Goal: Task Accomplishment & Management: Manage account settings

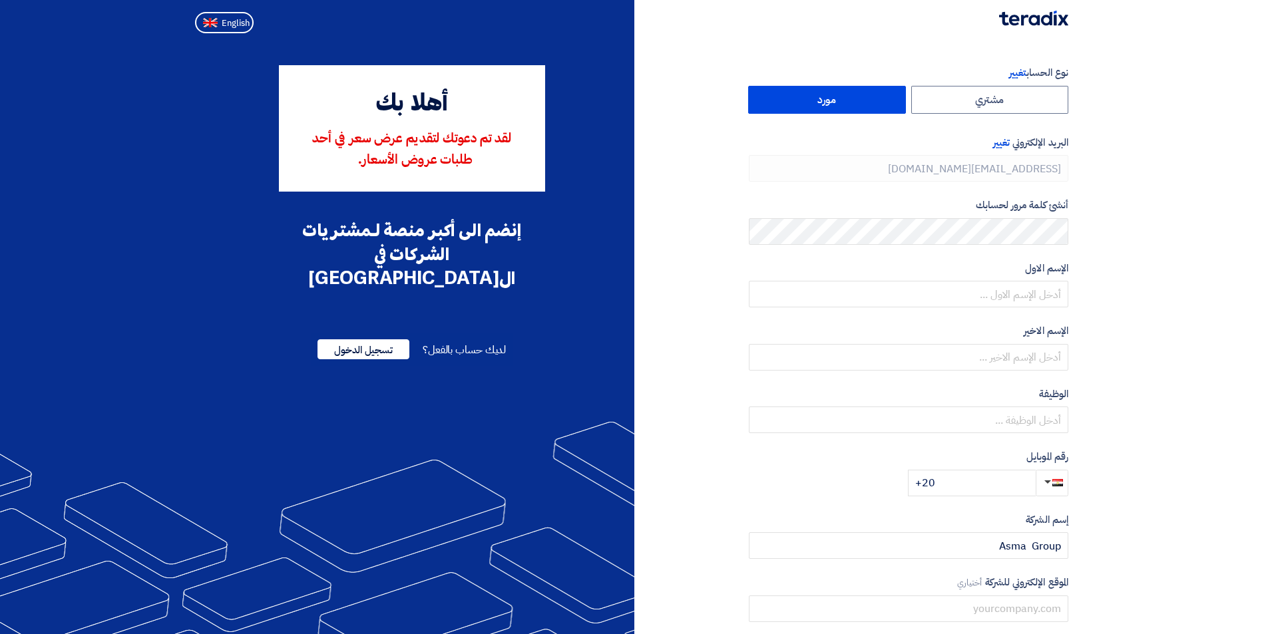
type input "[PHONE_NUMBER]"
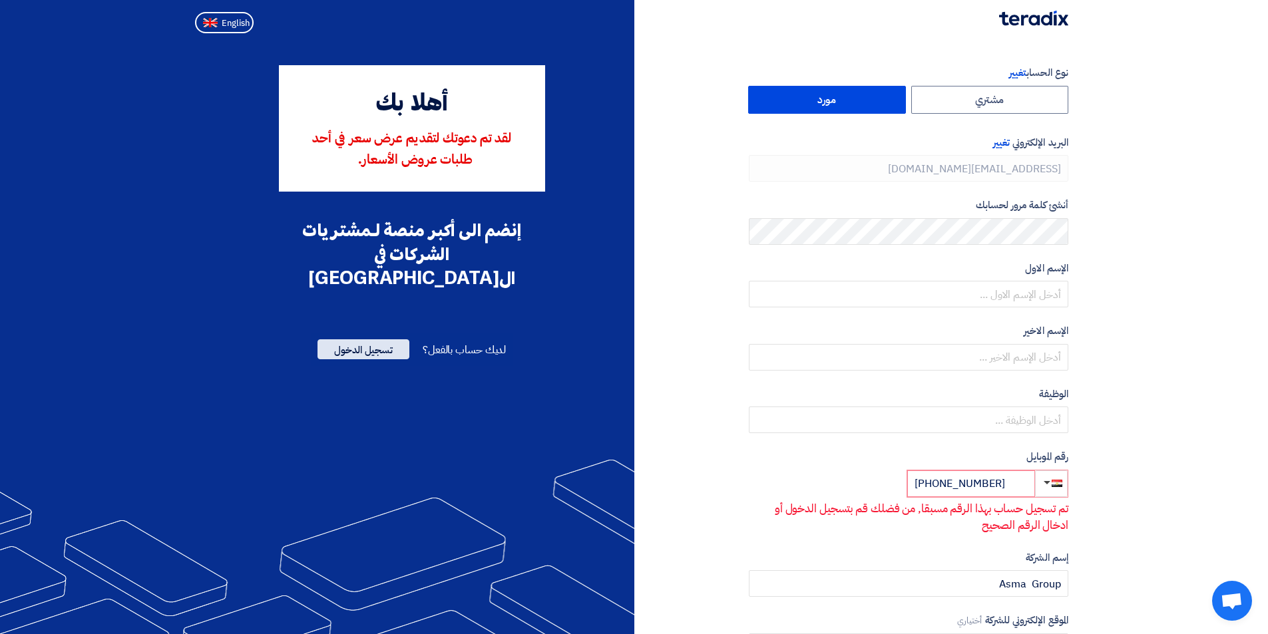
click at [395, 339] on span "تسجيل الدخول" at bounding box center [363, 349] width 92 height 20
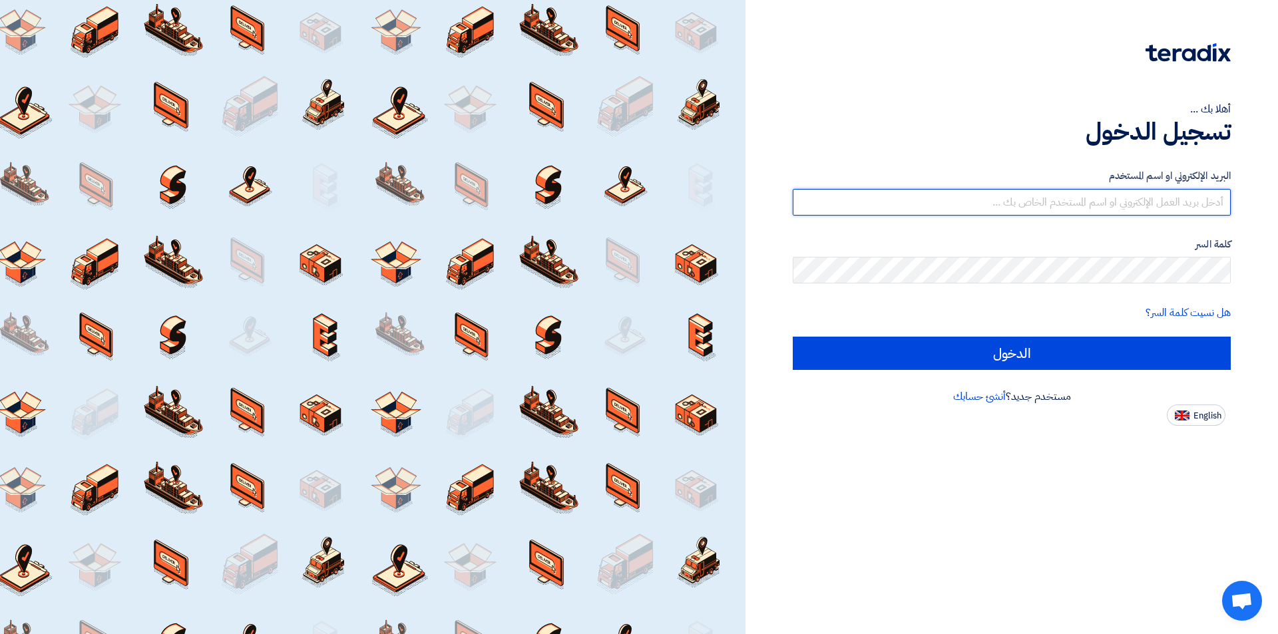
type input "[EMAIL_ADDRESS][DOMAIN_NAME]"
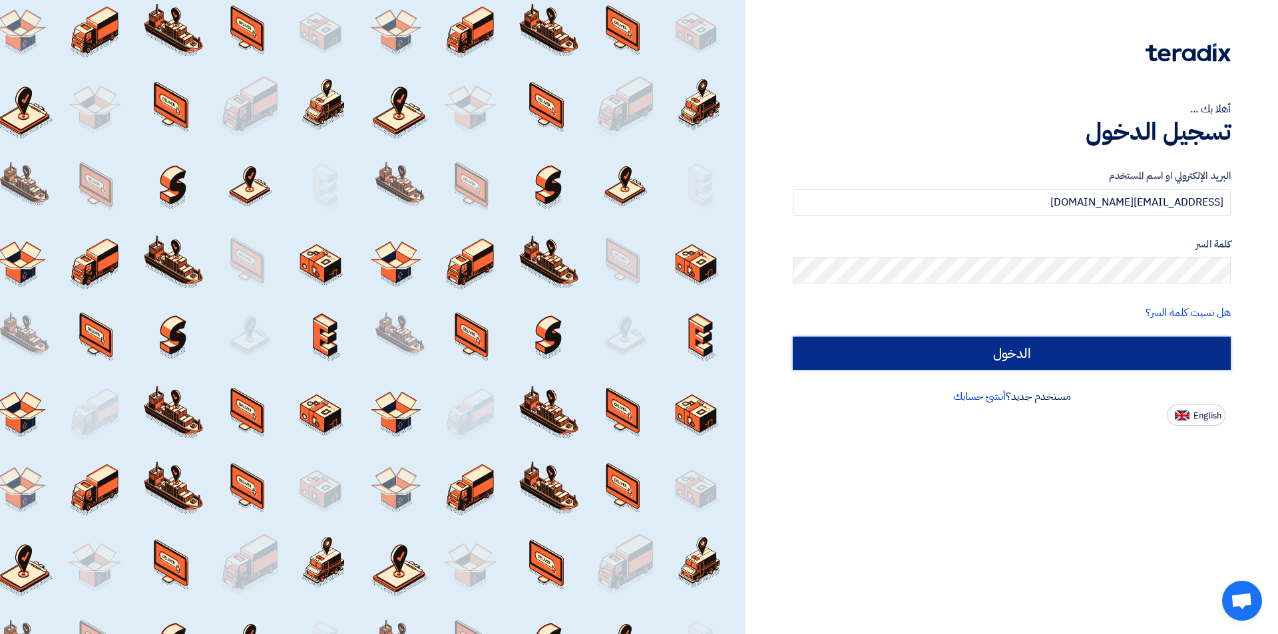
click at [1129, 349] on input "الدخول" at bounding box center [1012, 353] width 438 height 33
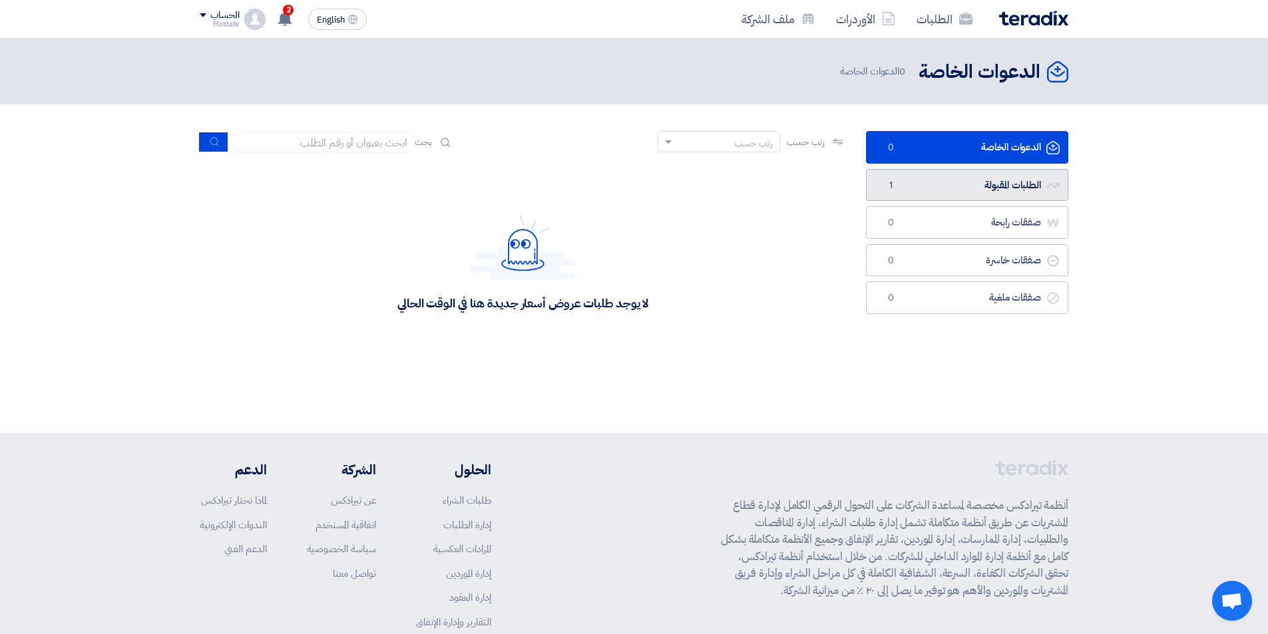
click at [970, 180] on link "الطلبات المقبولة الطلبات المقبولة 1" at bounding box center [967, 185] width 202 height 33
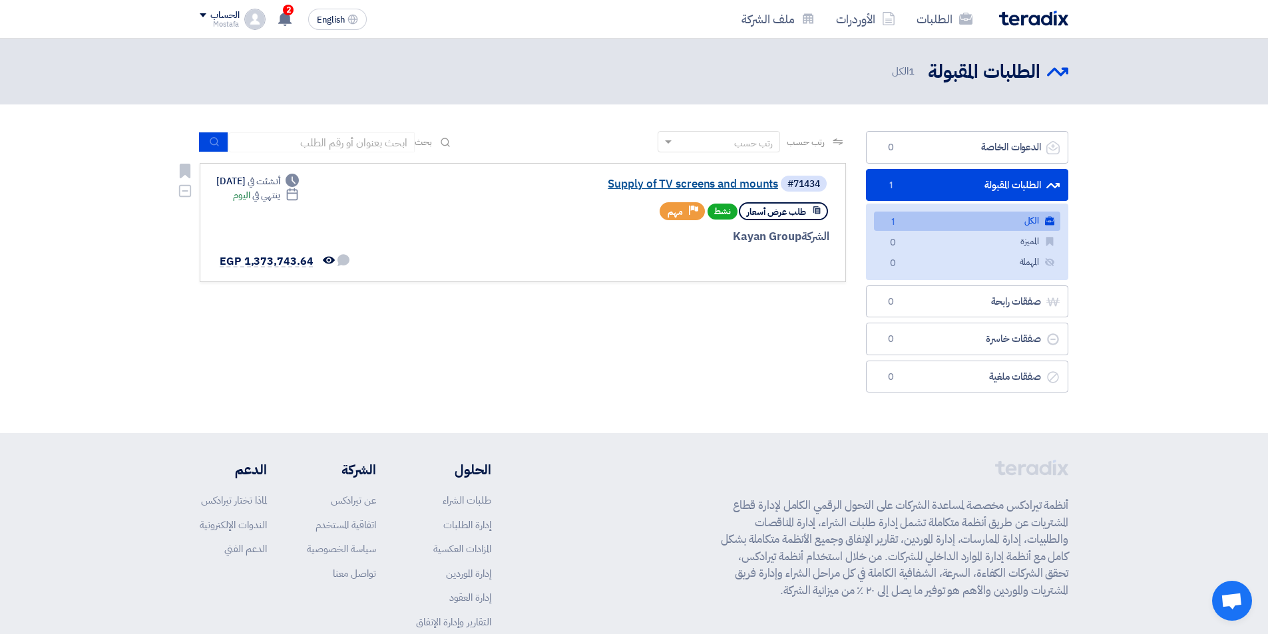
click at [747, 182] on link "Supply of TV screens and mounts" at bounding box center [645, 184] width 266 height 12
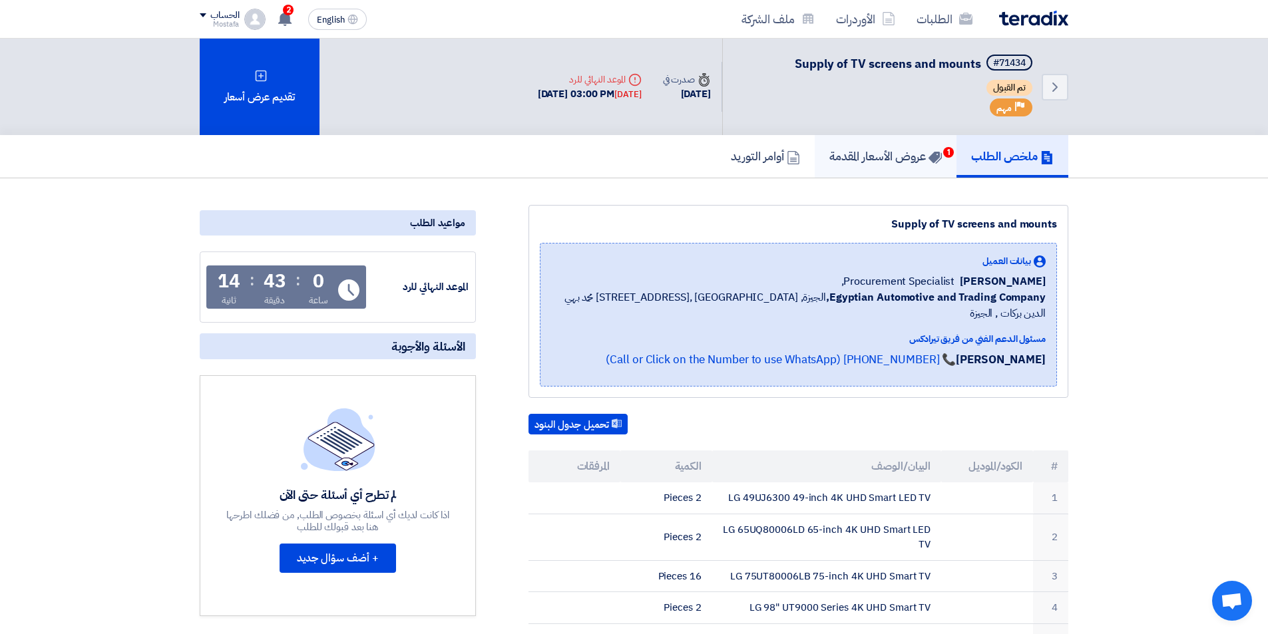
click at [880, 156] on h5 "عروض الأسعار المقدمة 1" at bounding box center [885, 155] width 112 height 15
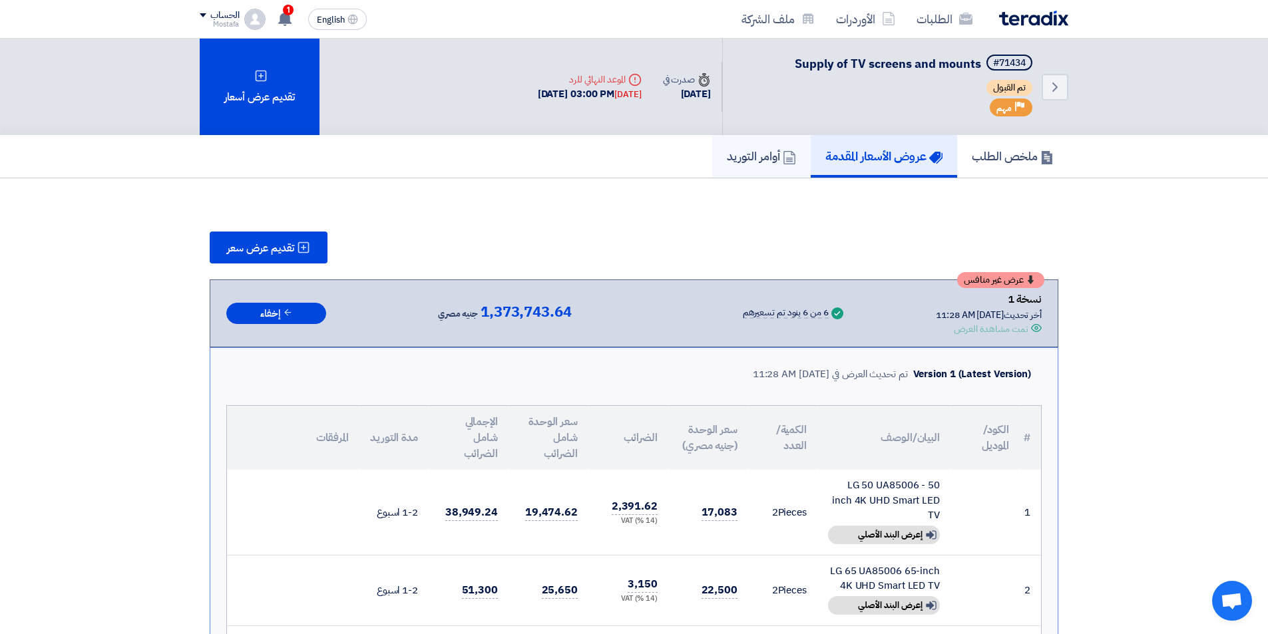
click at [783, 154] on icon at bounding box center [789, 157] width 13 height 13
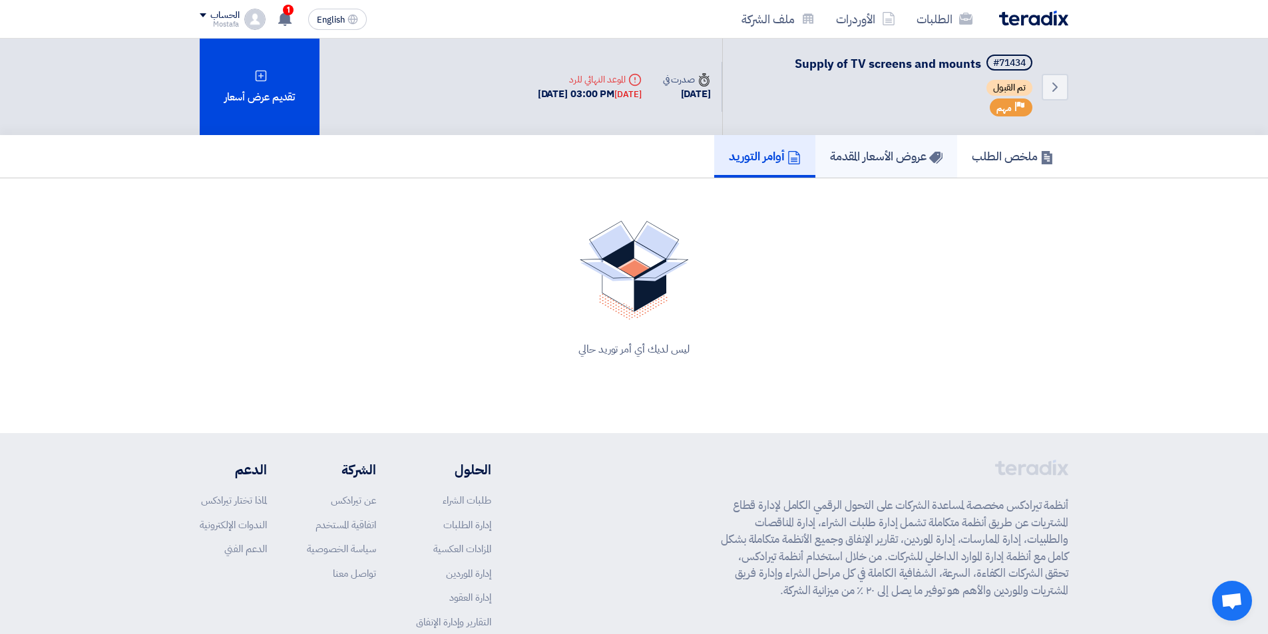
click at [862, 152] on h5 "عروض الأسعار المقدمة" at bounding box center [886, 155] width 112 height 15
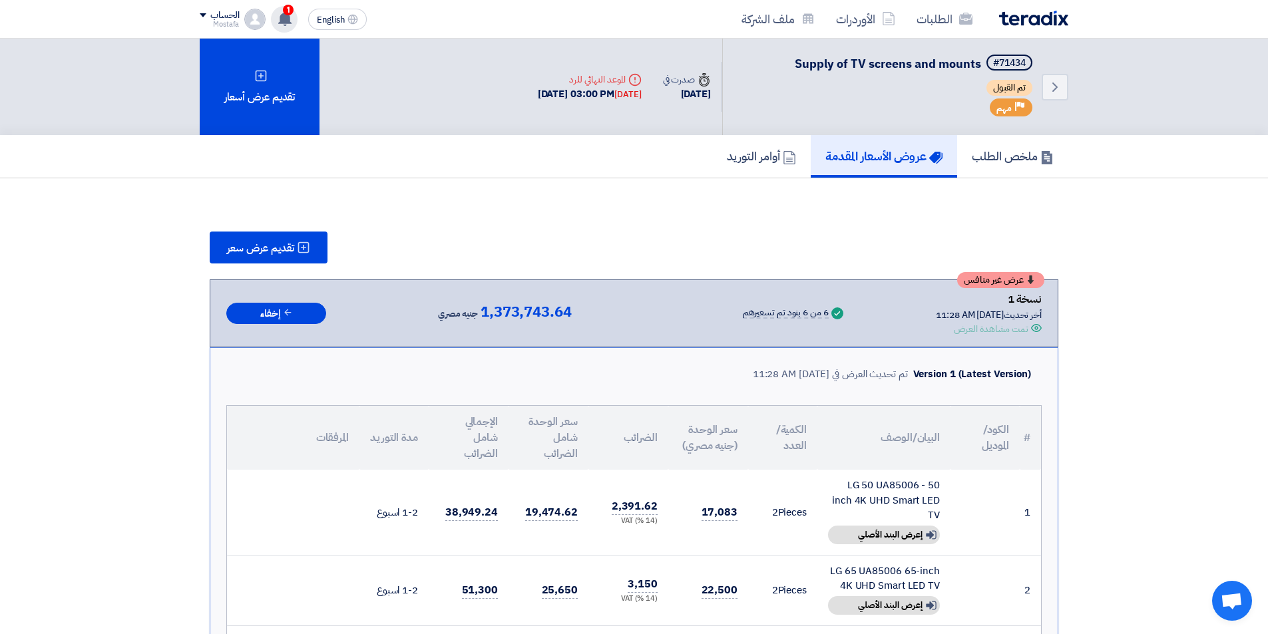
click at [286, 18] on use at bounding box center [284, 18] width 13 height 15
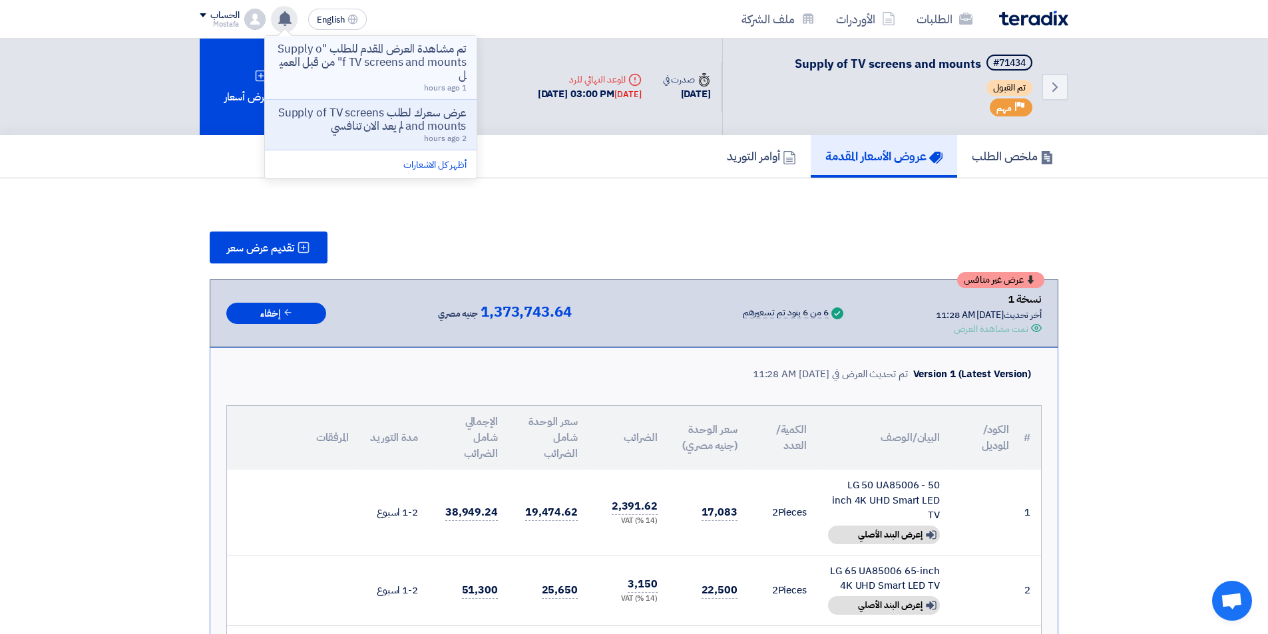
click at [441, 57] on p "تم مشاهدة العرض المقدم للطلب "Supply of TV screens and mounts" من قبل العميل" at bounding box center [371, 63] width 190 height 40
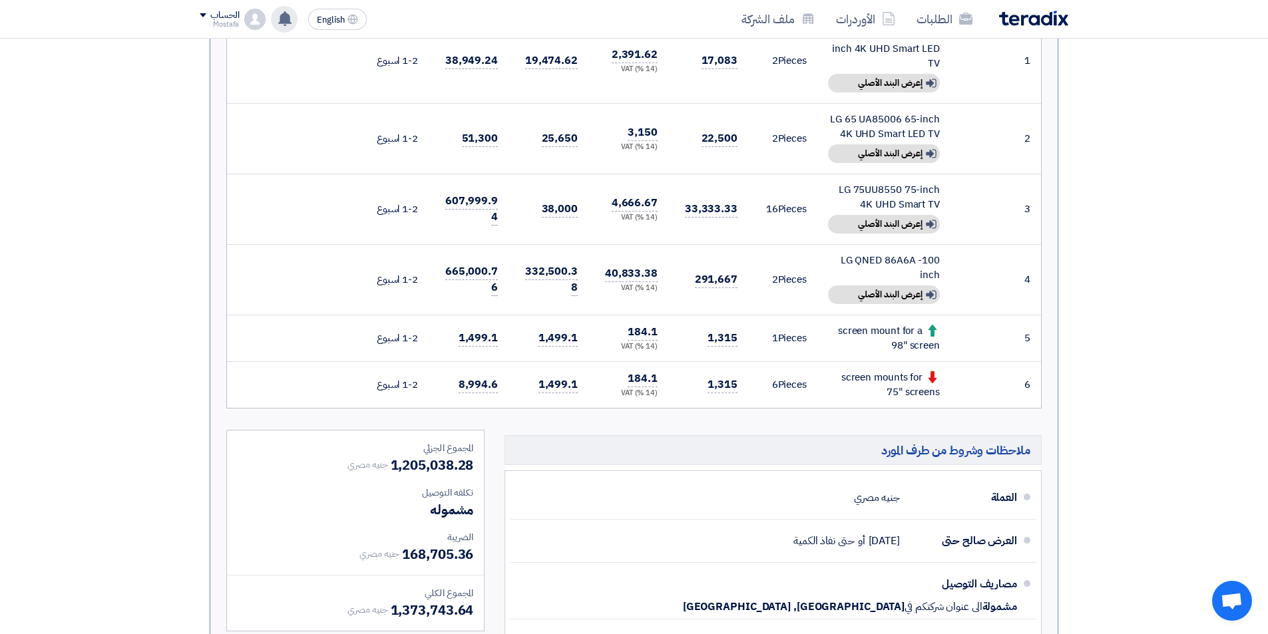
scroll to position [477, 0]
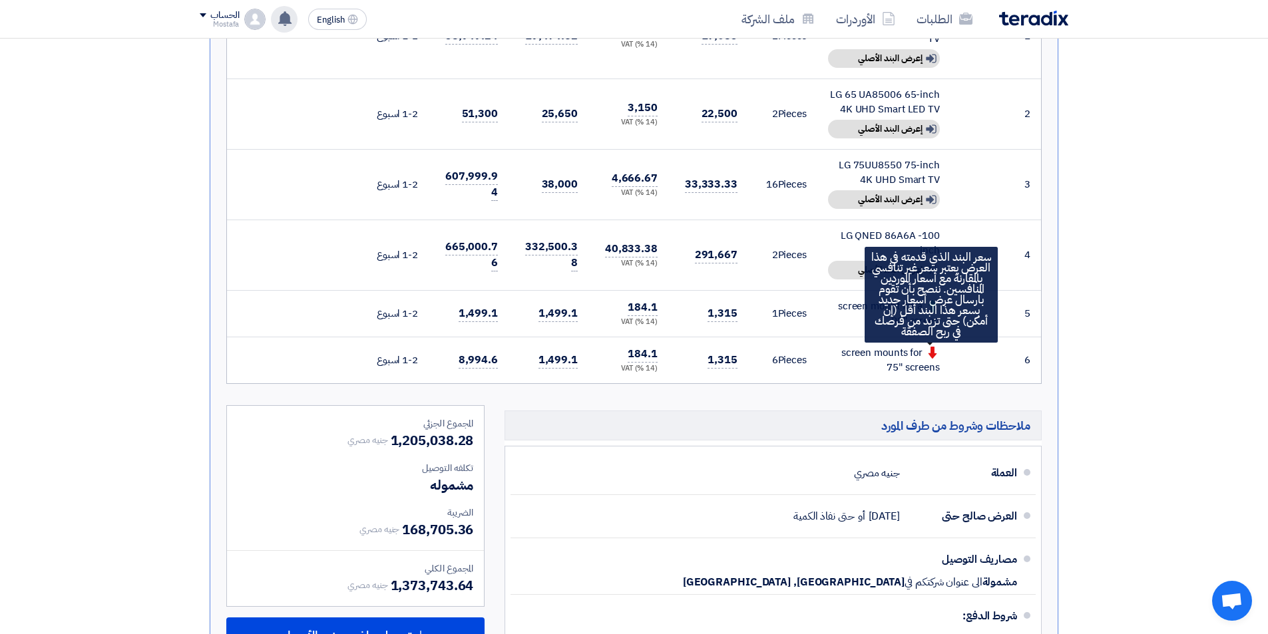
click at [933, 350] on use at bounding box center [932, 353] width 9 height 12
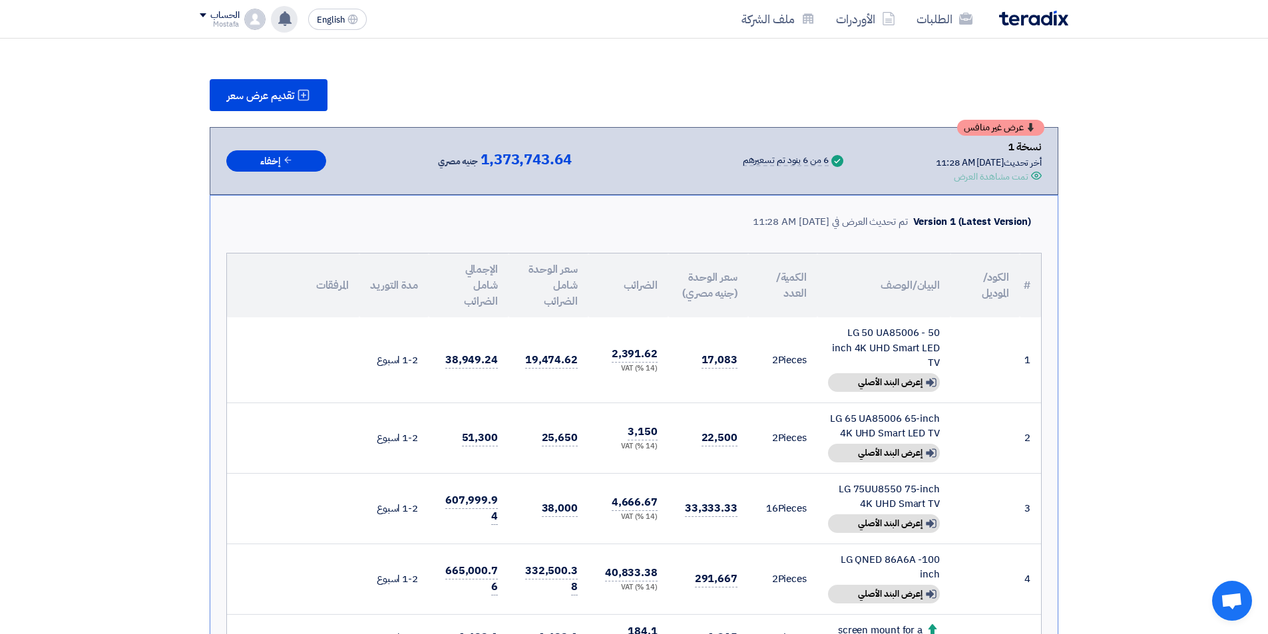
scroll to position [0, 0]
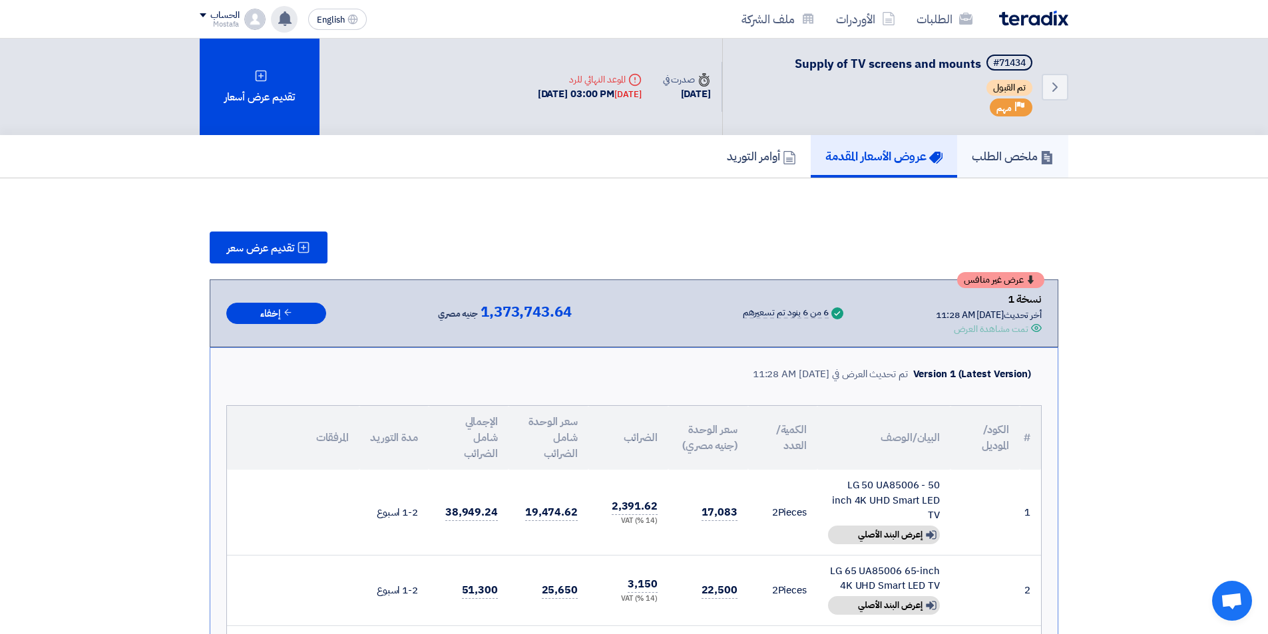
click at [990, 156] on h5 "ملخص الطلب" at bounding box center [1013, 155] width 82 height 15
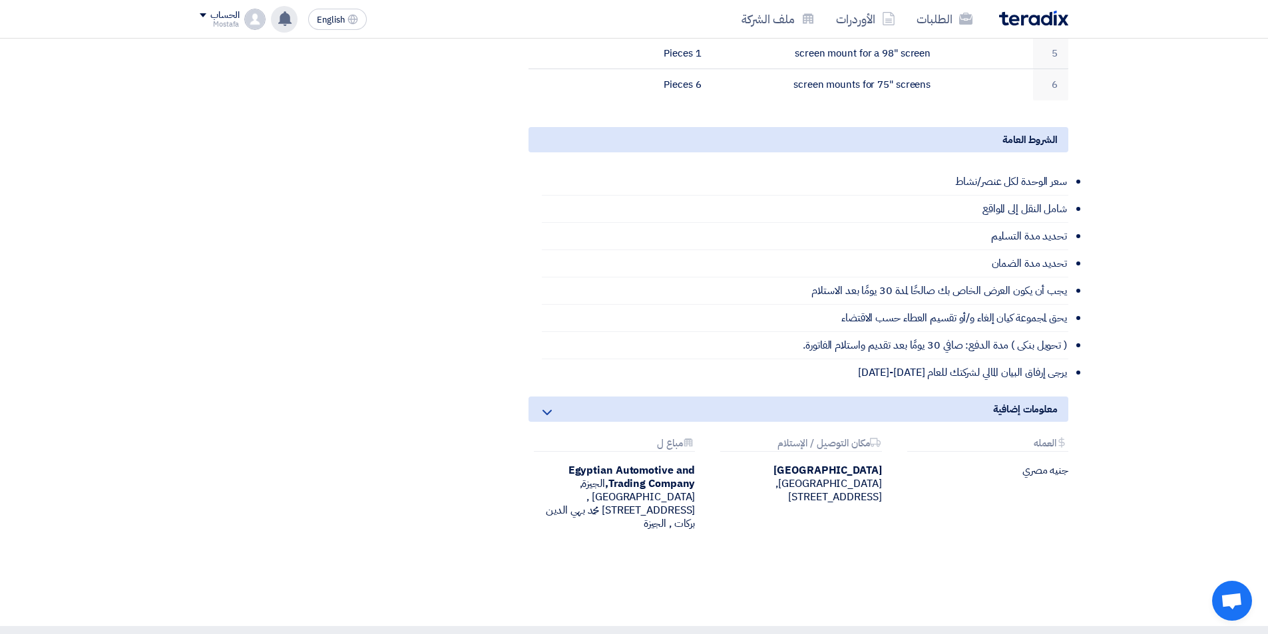
scroll to position [799, 0]
